Goal: Task Accomplishment & Management: Manage account settings

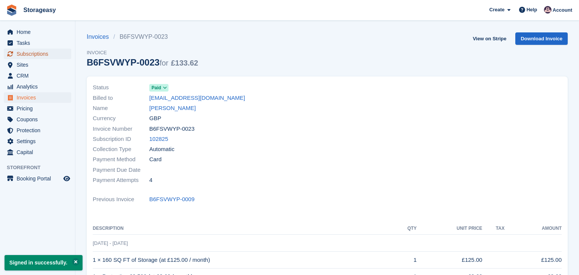
click at [30, 57] on span "Subscriptions" at bounding box center [39, 54] width 45 height 11
click at [233, 111] on div "Name joshua burkett" at bounding box center [208, 108] width 230 height 10
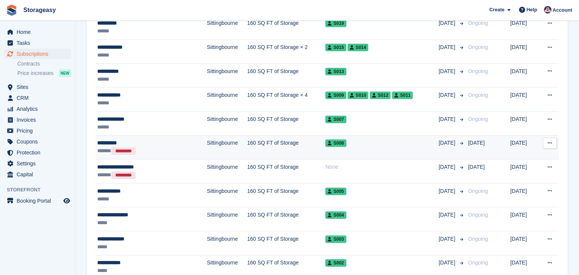
scroll to position [289, 0]
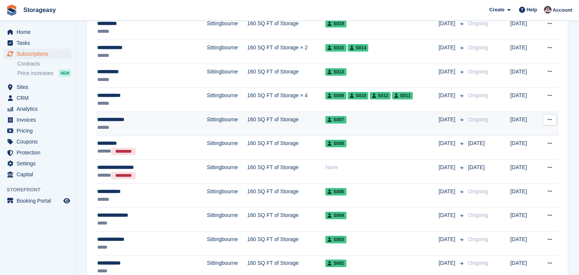
click at [207, 119] on td "Sittingbourne" at bounding box center [227, 123] width 40 height 24
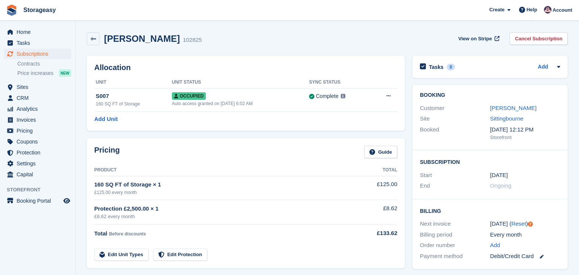
click at [319, 133] on div "Allocation Unit Unit Status Sync Status S007 160 SQ FT of Storage Occupied Auto…" at bounding box center [245, 93] width 325 height 82
click at [406, 135] on div "Pricing Guide Product Total 160 SQ FT of Storage × 1 £125.00 every month £125.0…" at bounding box center [245, 202] width 325 height 137
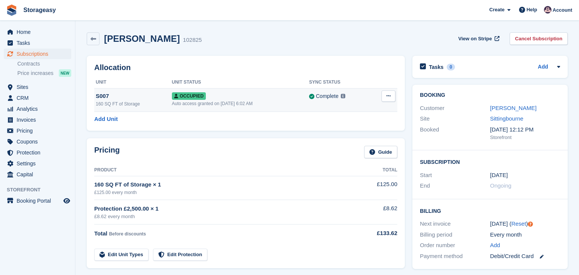
click at [386, 98] on button at bounding box center [388, 95] width 14 height 11
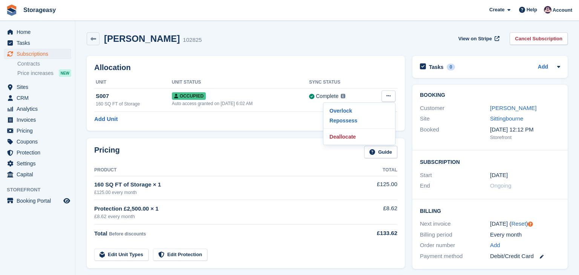
click at [403, 49] on div "[PERSON_NAME] 102825 View on Stripe Cancel Subscription" at bounding box center [327, 40] width 488 height 23
click at [409, 80] on div "Tasks 0 Add No tasks related to Subscription #102825" at bounding box center [489, 69] width 163 height 34
click at [406, 40] on div "[PERSON_NAME] 102825 View on Stripe Cancel Subscription" at bounding box center [327, 38] width 481 height 13
